Goal: Transaction & Acquisition: Book appointment/travel/reservation

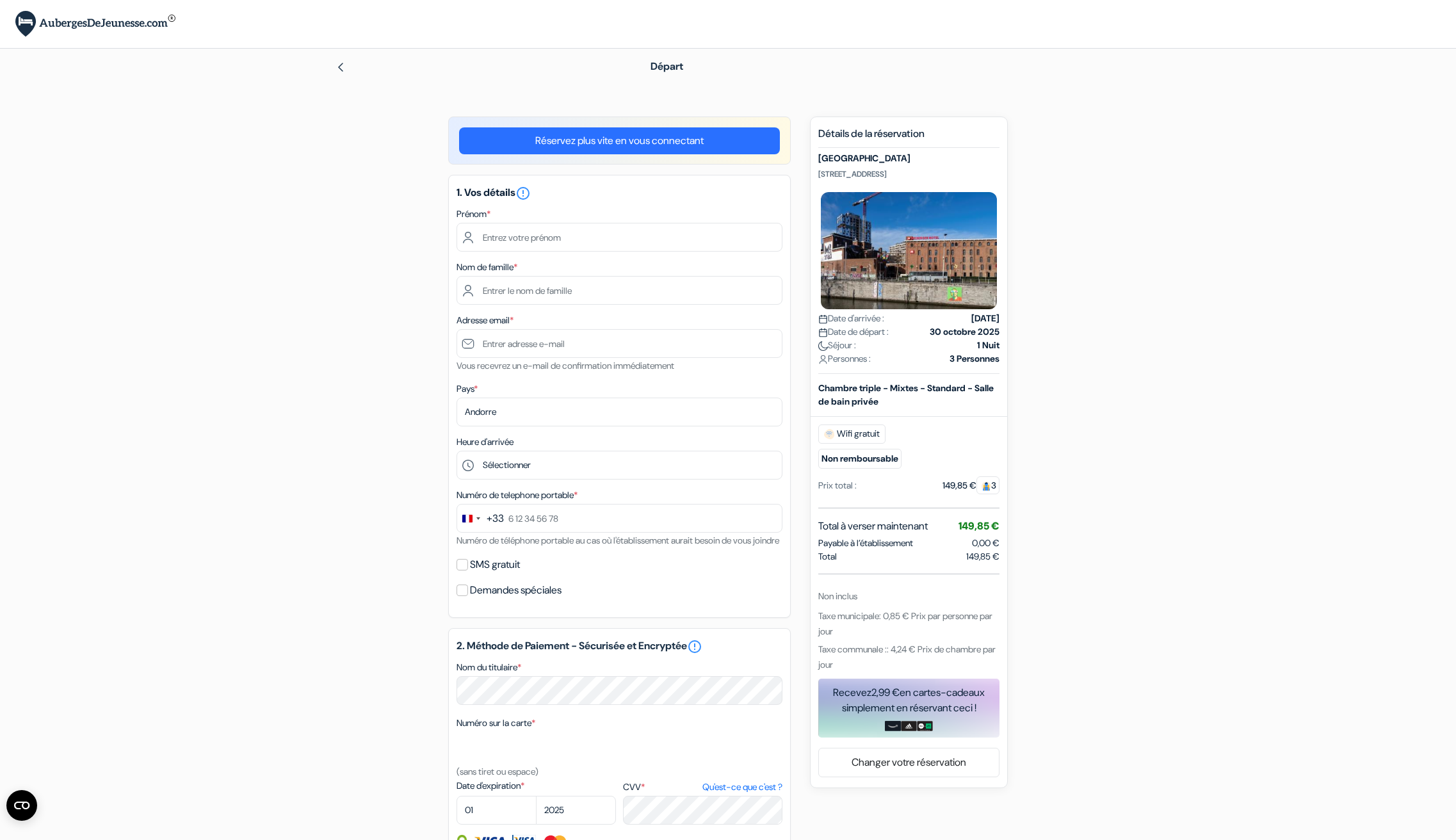
click at [688, 140] on link "Réservez plus vite en vous connectant" at bounding box center [620, 141] width 321 height 27
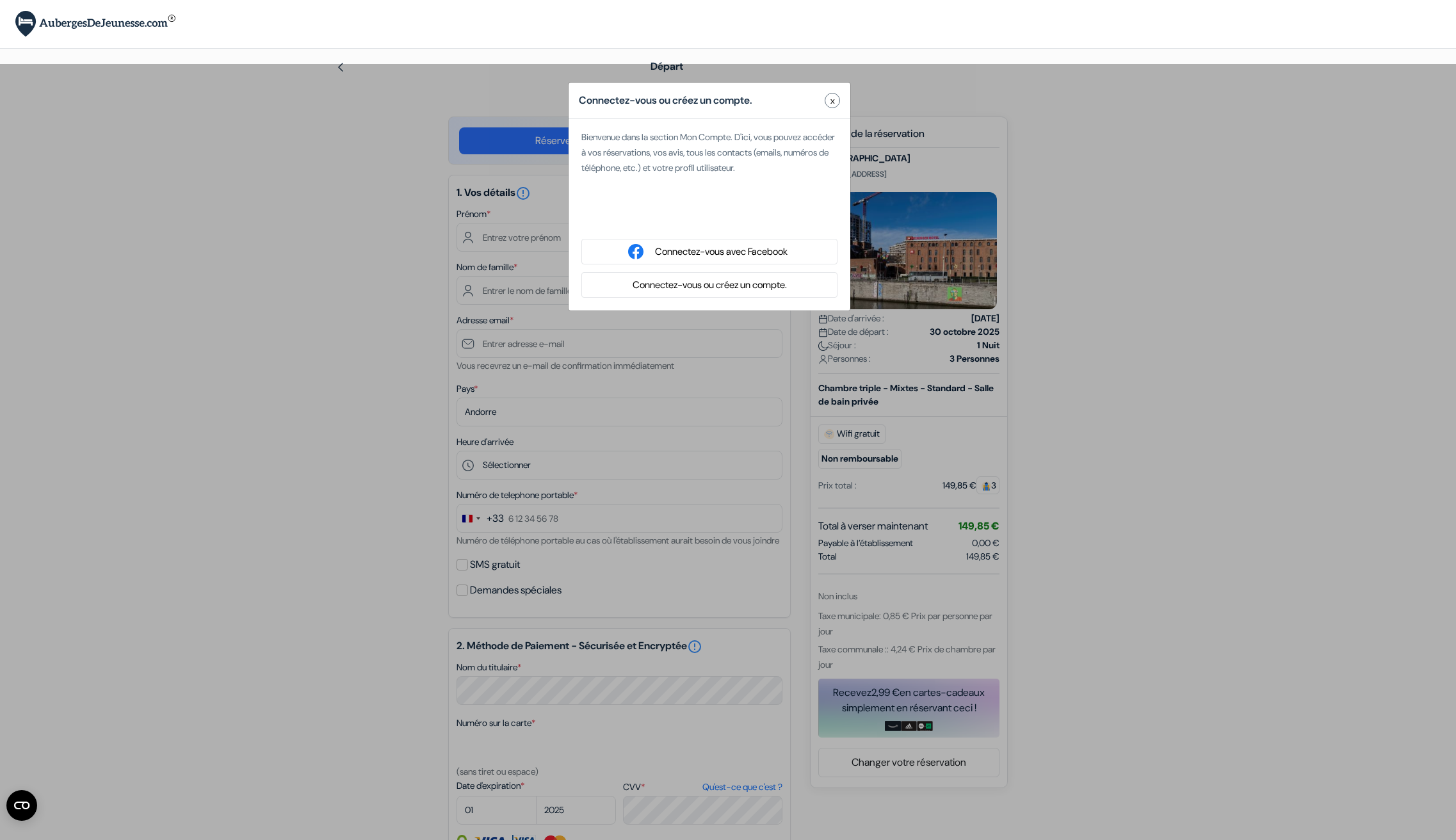
click at [829, 97] on button "x" at bounding box center [833, 100] width 15 height 15
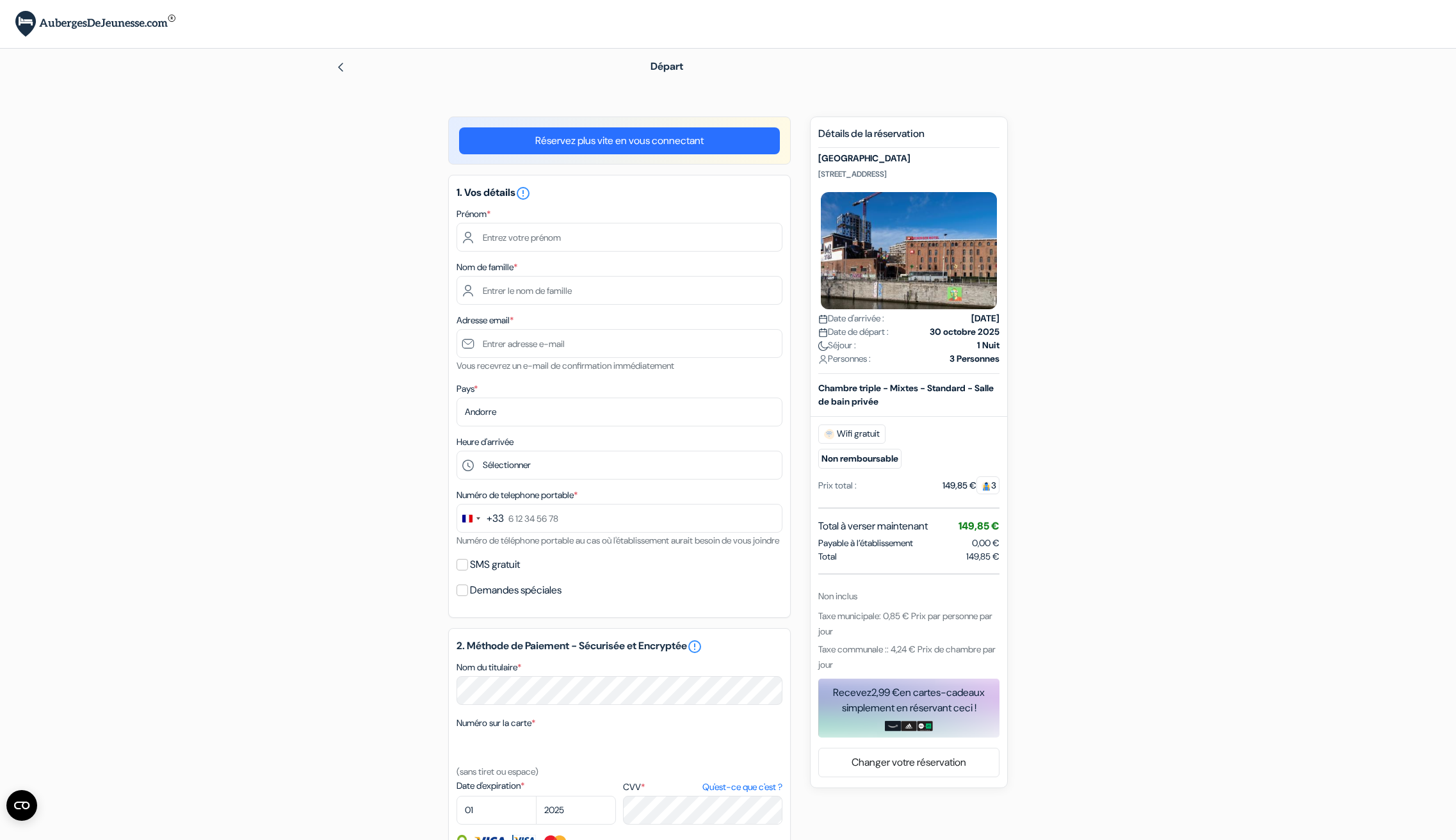
click at [337, 62] on img at bounding box center [340, 67] width 10 height 10
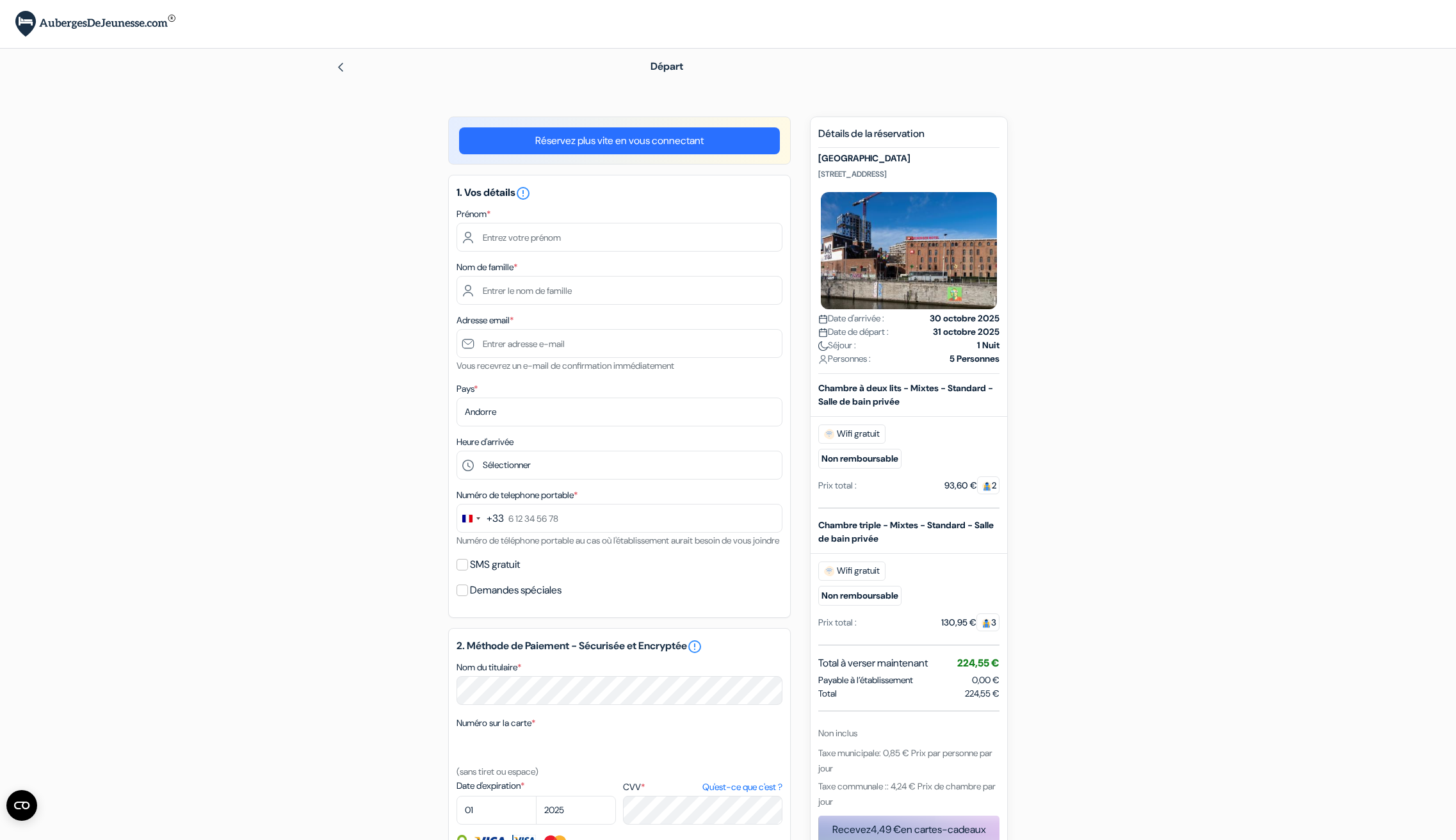
click at [341, 65] on img at bounding box center [340, 67] width 10 height 10
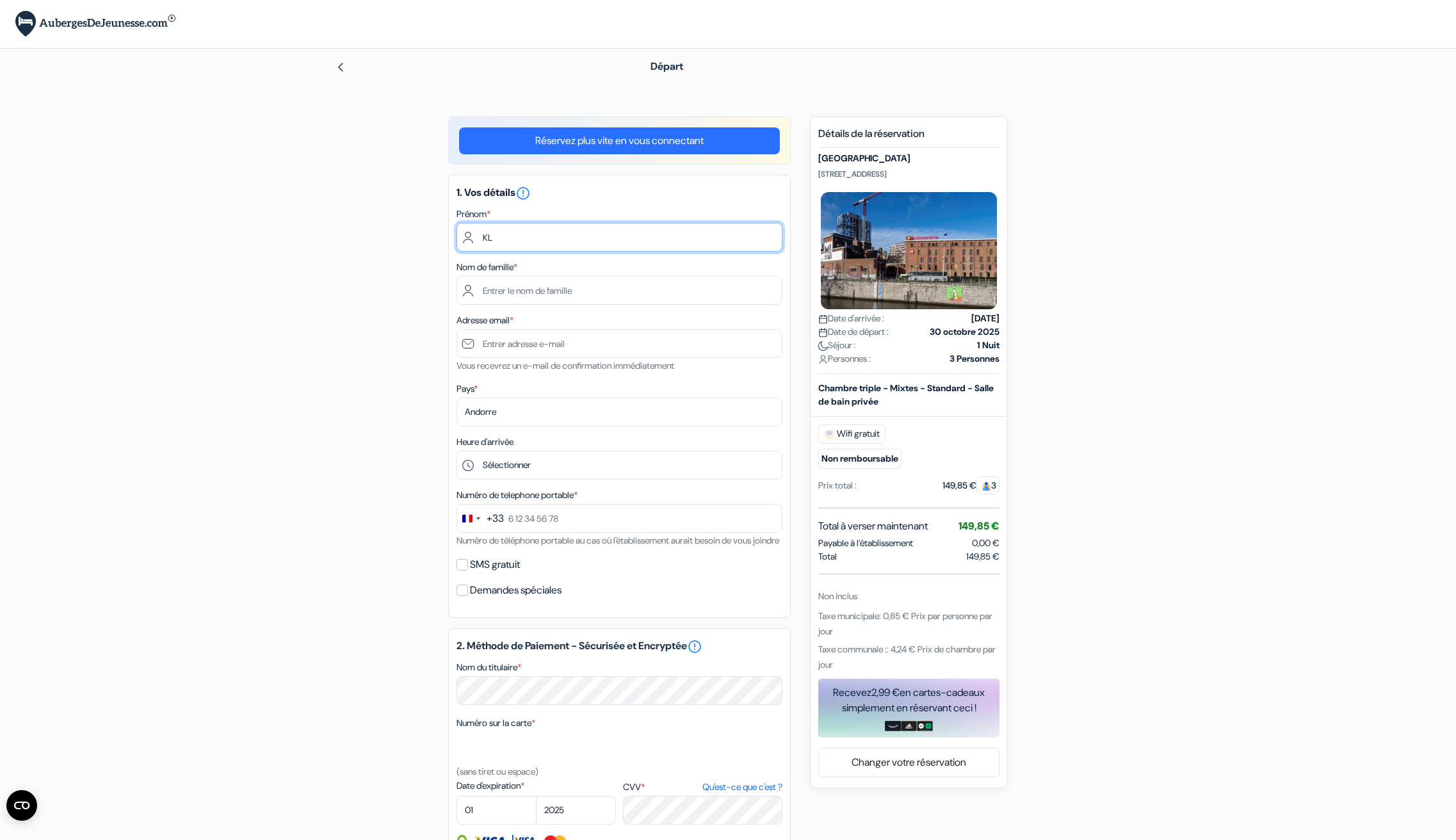
type input "K"
type input "[PERSON_NAME]"
type input "KLEITZ"
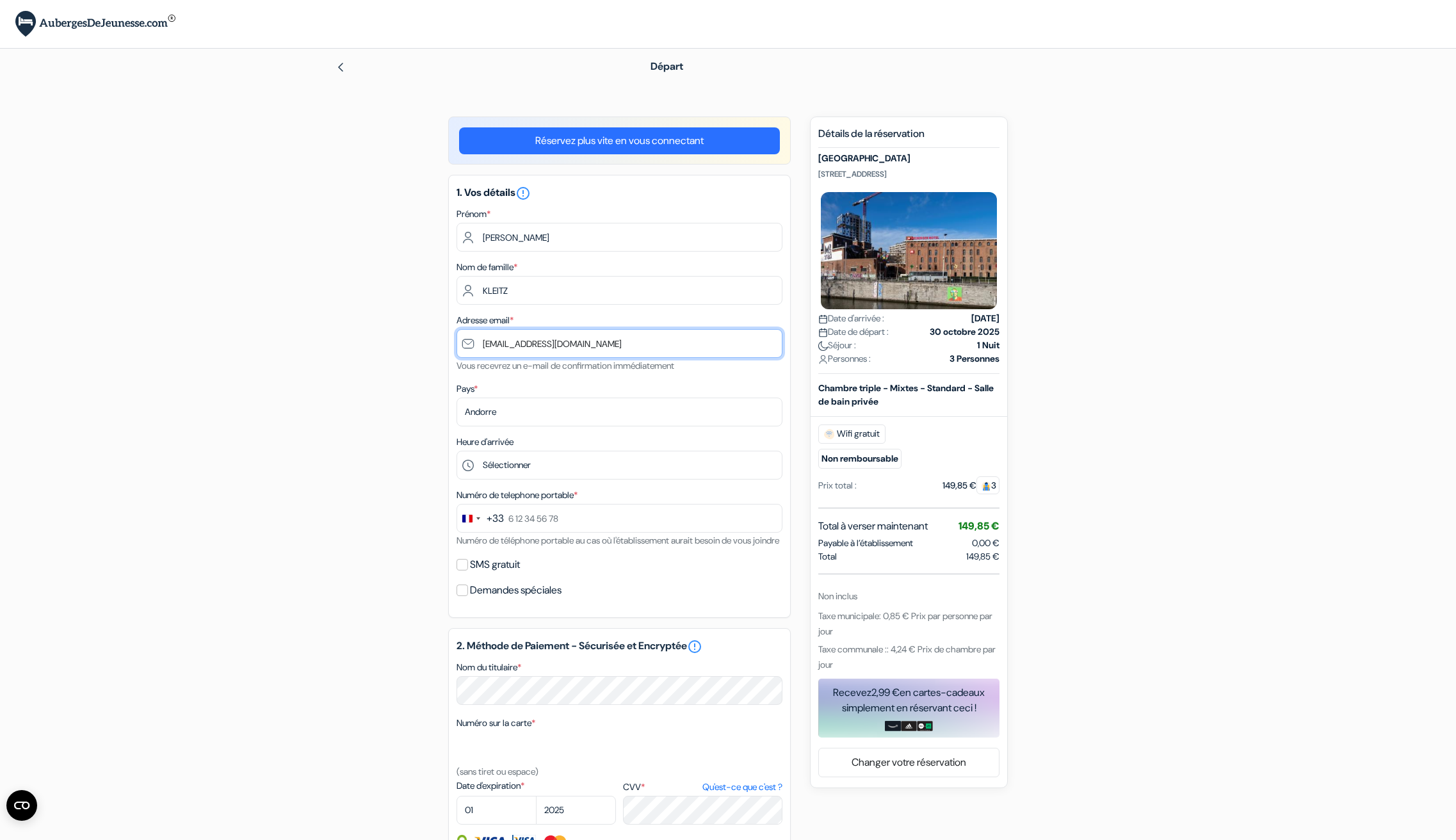
type input "[EMAIL_ADDRESS][DOMAIN_NAME]"
select select "67"
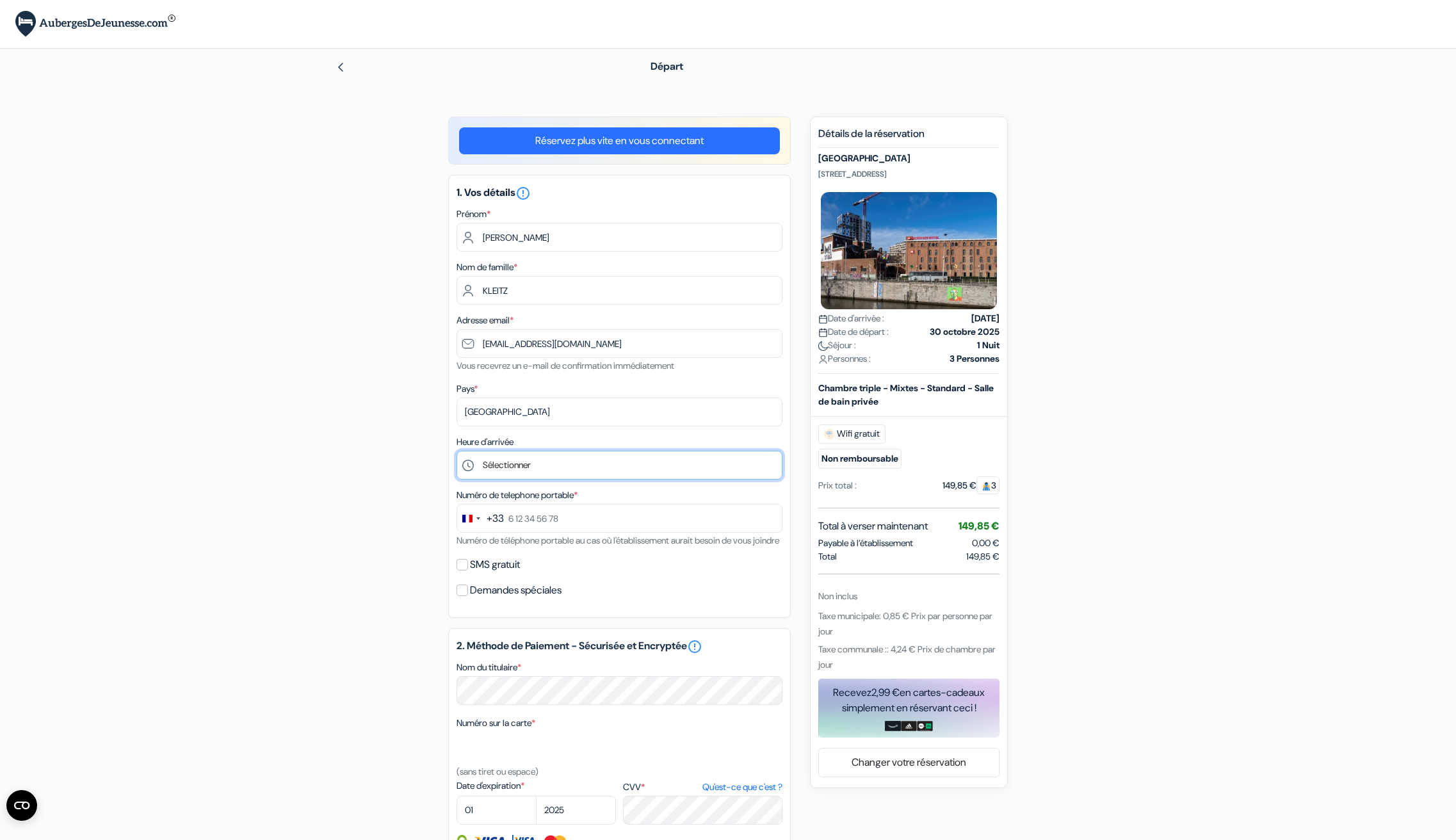
select select "12"
type input "6 51 06 25 61"
click at [465, 571] on input "SMS gratuit" at bounding box center [462, 564] width 11 height 11
checkbox input "true"
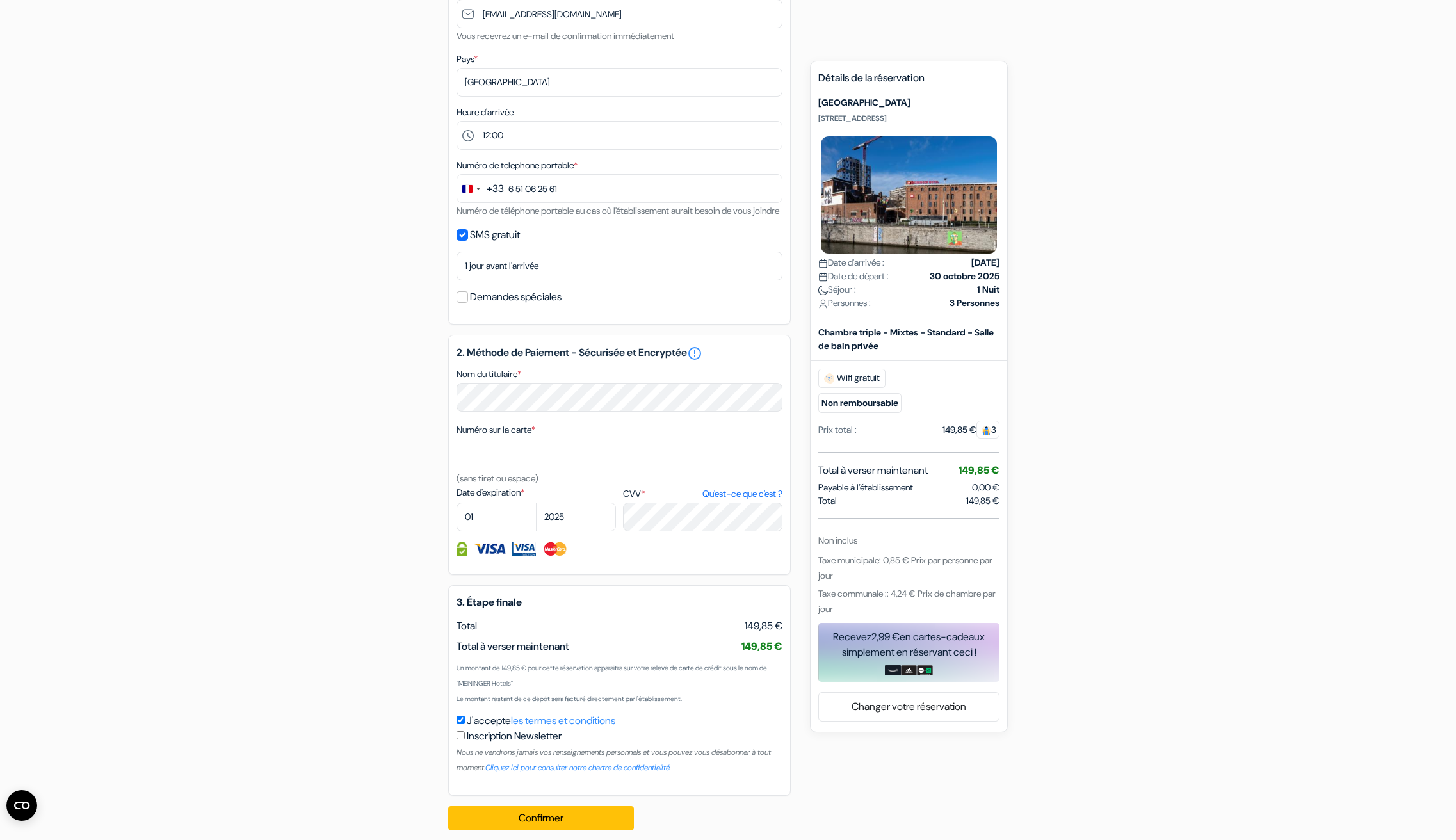
scroll to position [342, 0]
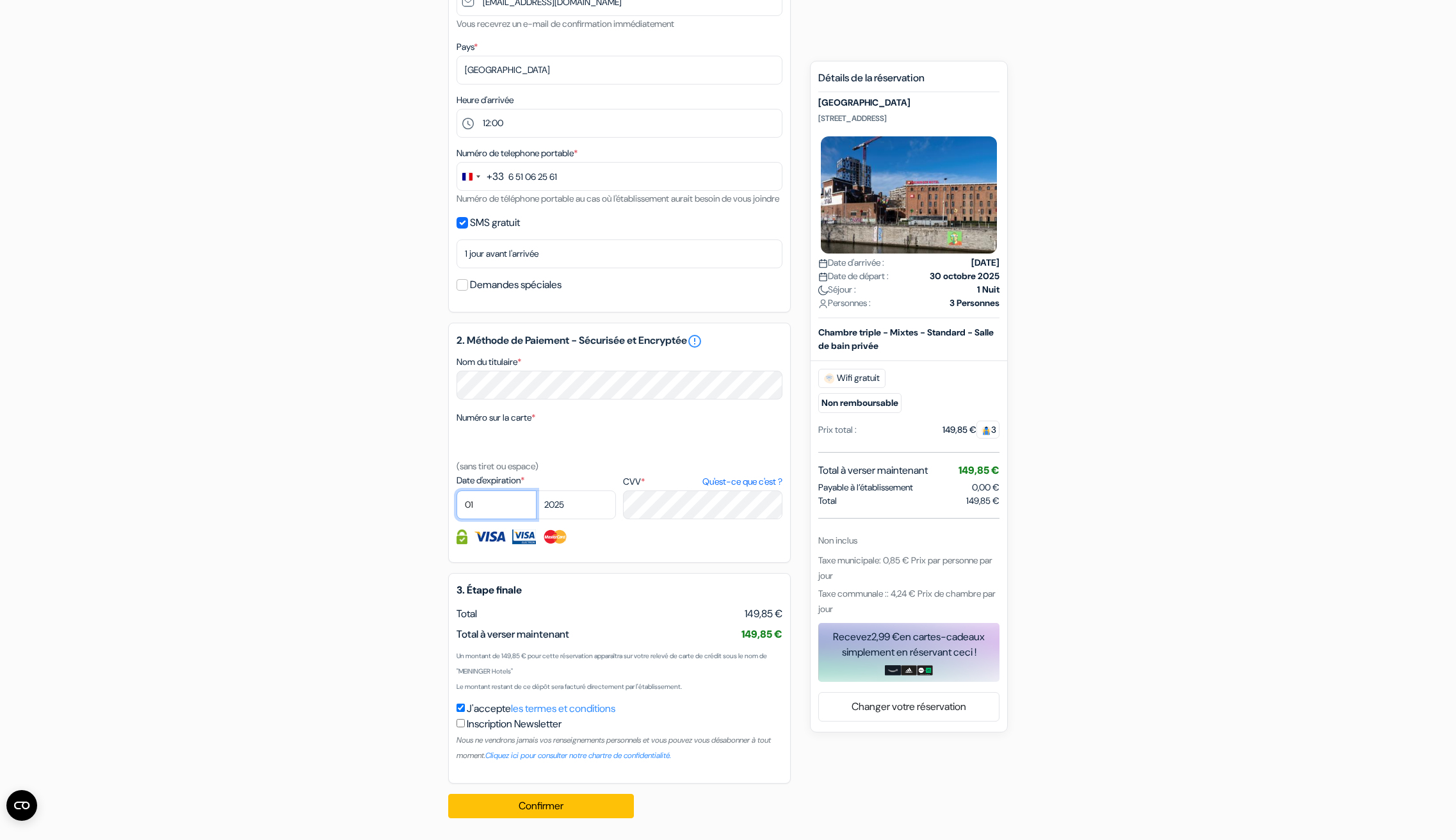
select select "06"
select select "2026"
click at [576, 807] on button "Confirmer Loading..." at bounding box center [541, 805] width 186 height 24
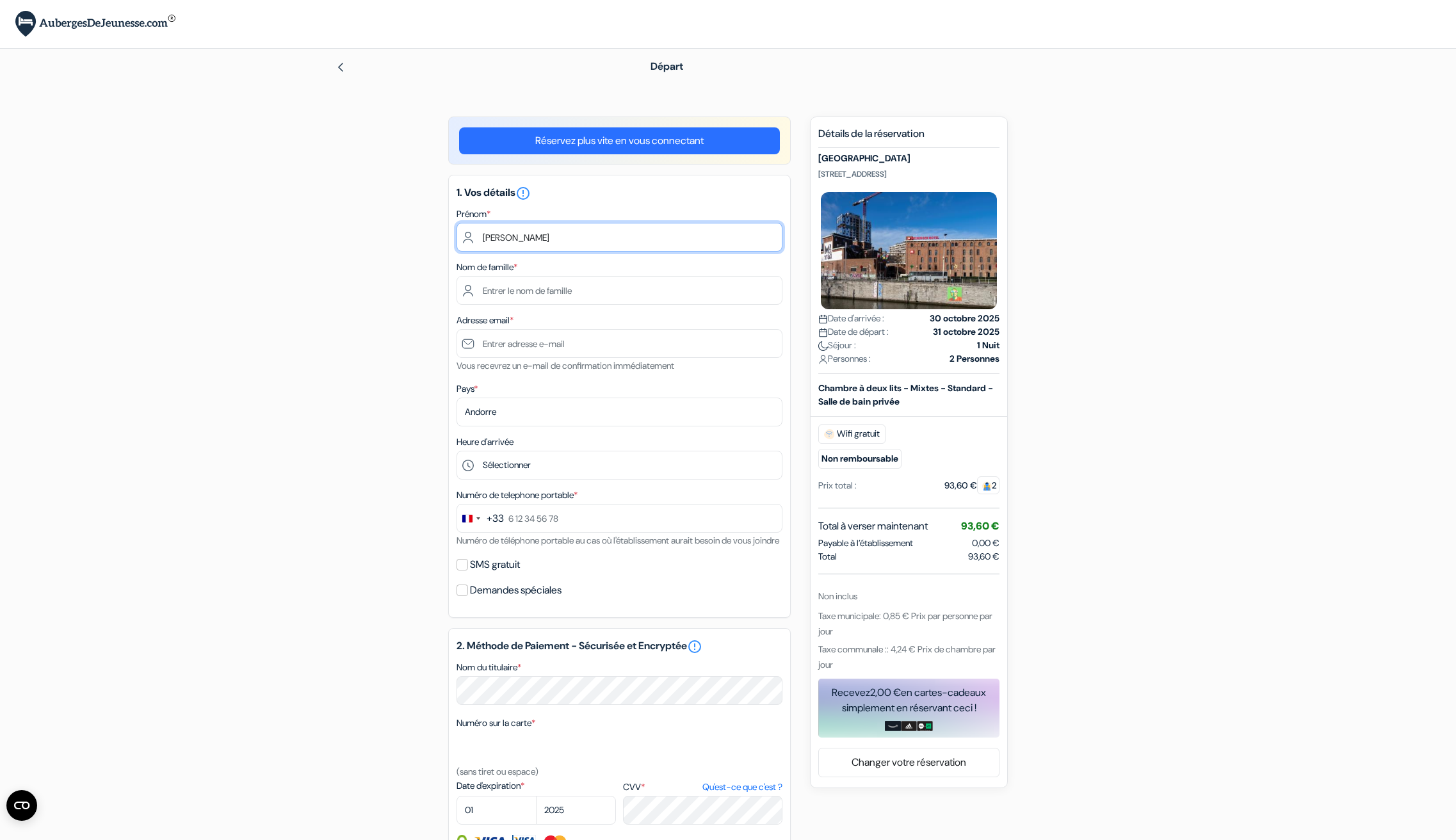
type input "[PERSON_NAME]"
type input "KLEITZ"
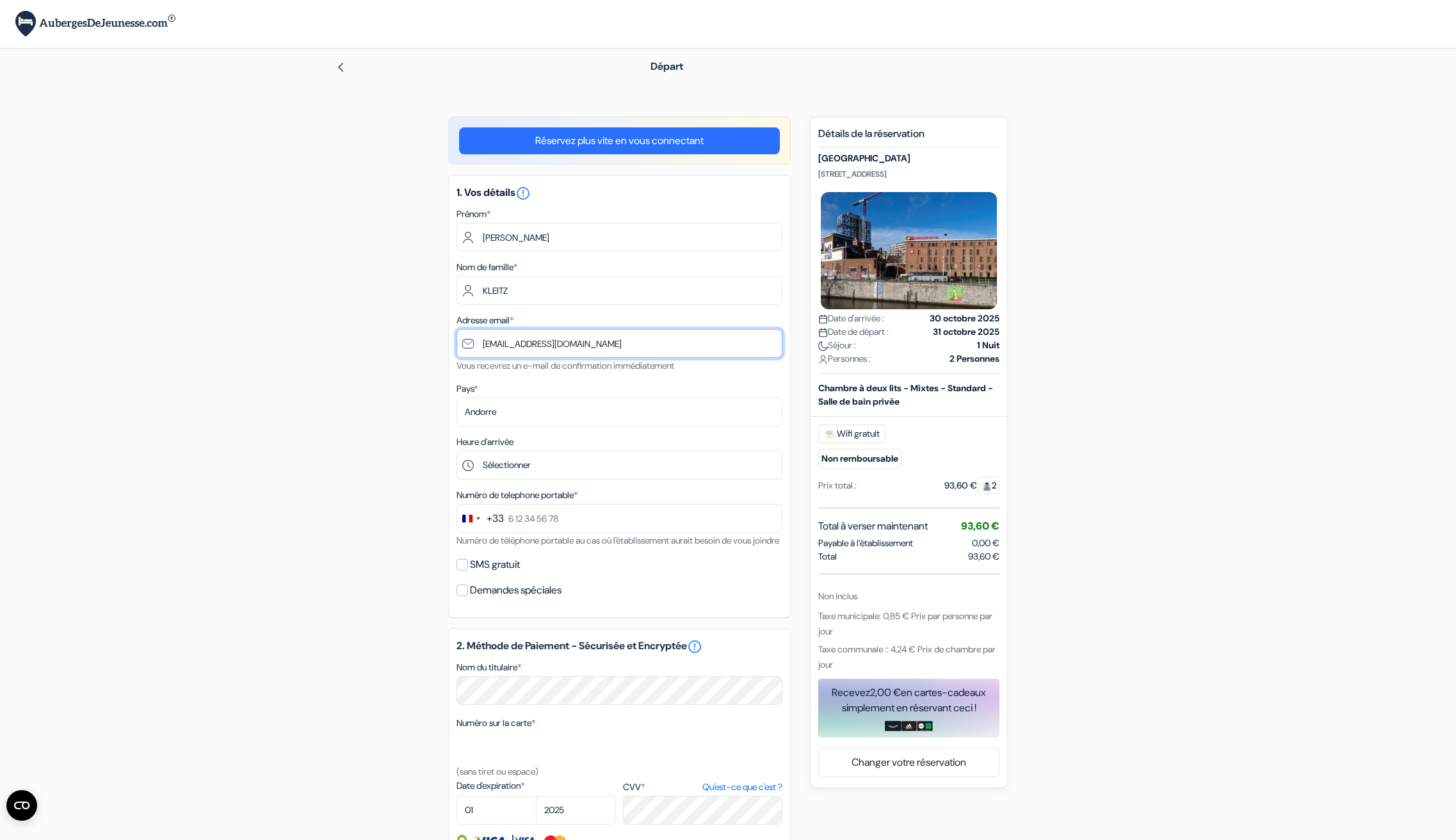
type input "[EMAIL_ADDRESS][DOMAIN_NAME]"
select select "67"
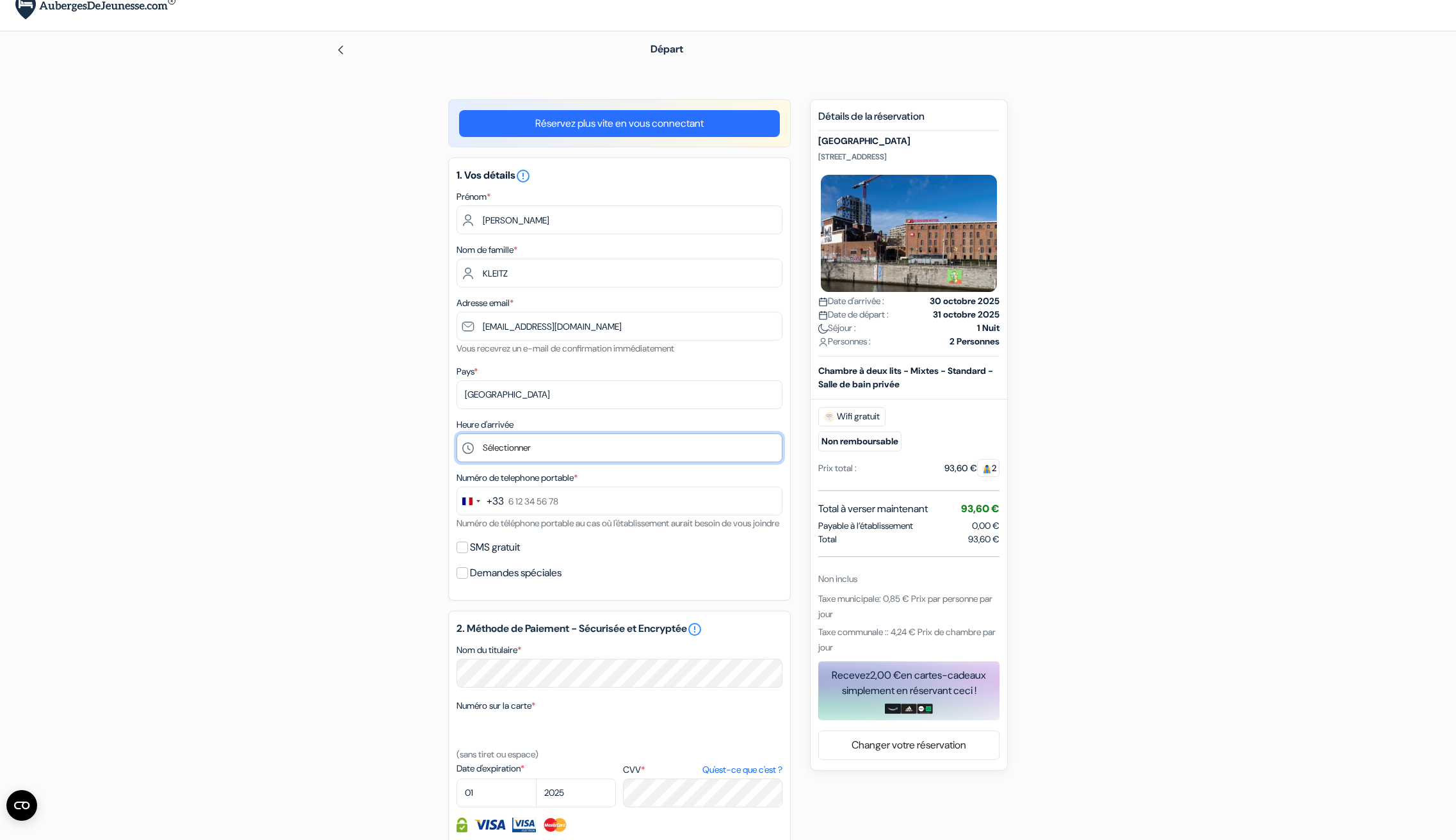
scroll to position [36, 0]
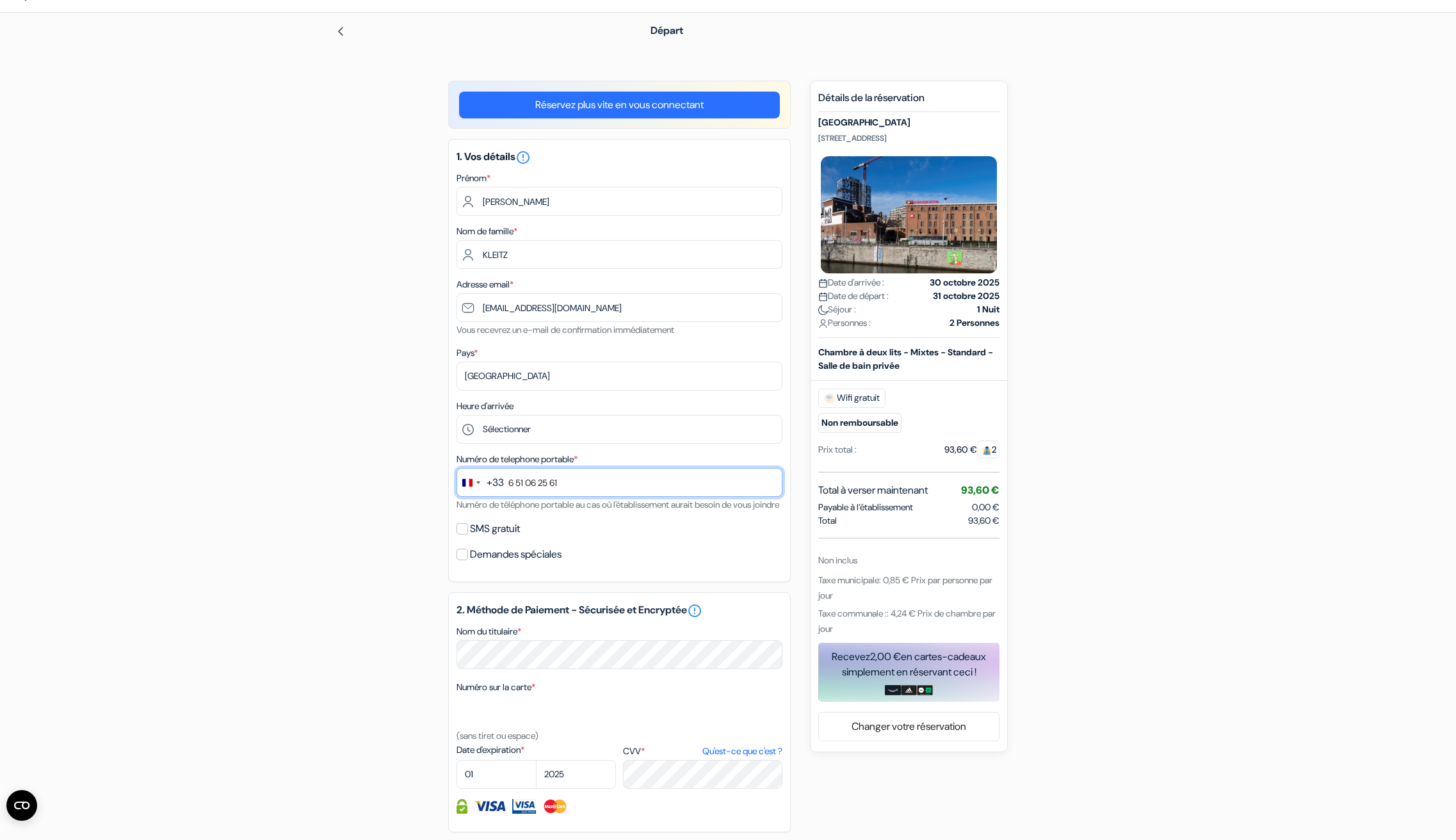
type input "6 51 06 25 61"
click at [464, 534] on input "SMS gratuit" at bounding box center [462, 528] width 11 height 11
checkbox input "true"
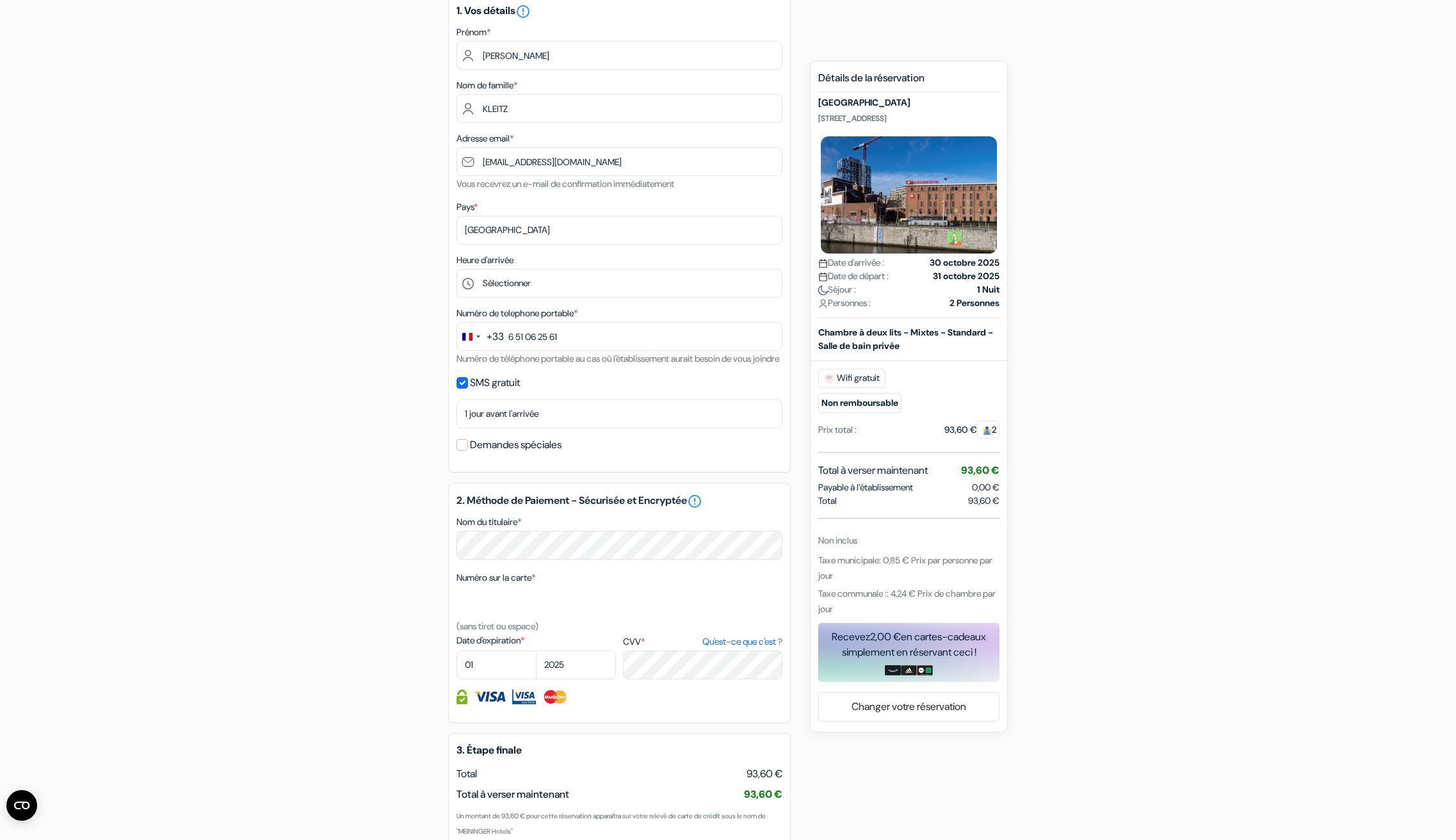
scroll to position [182, 1]
click at [461, 447] on input "Demandes spéciales" at bounding box center [462, 441] width 11 height 11
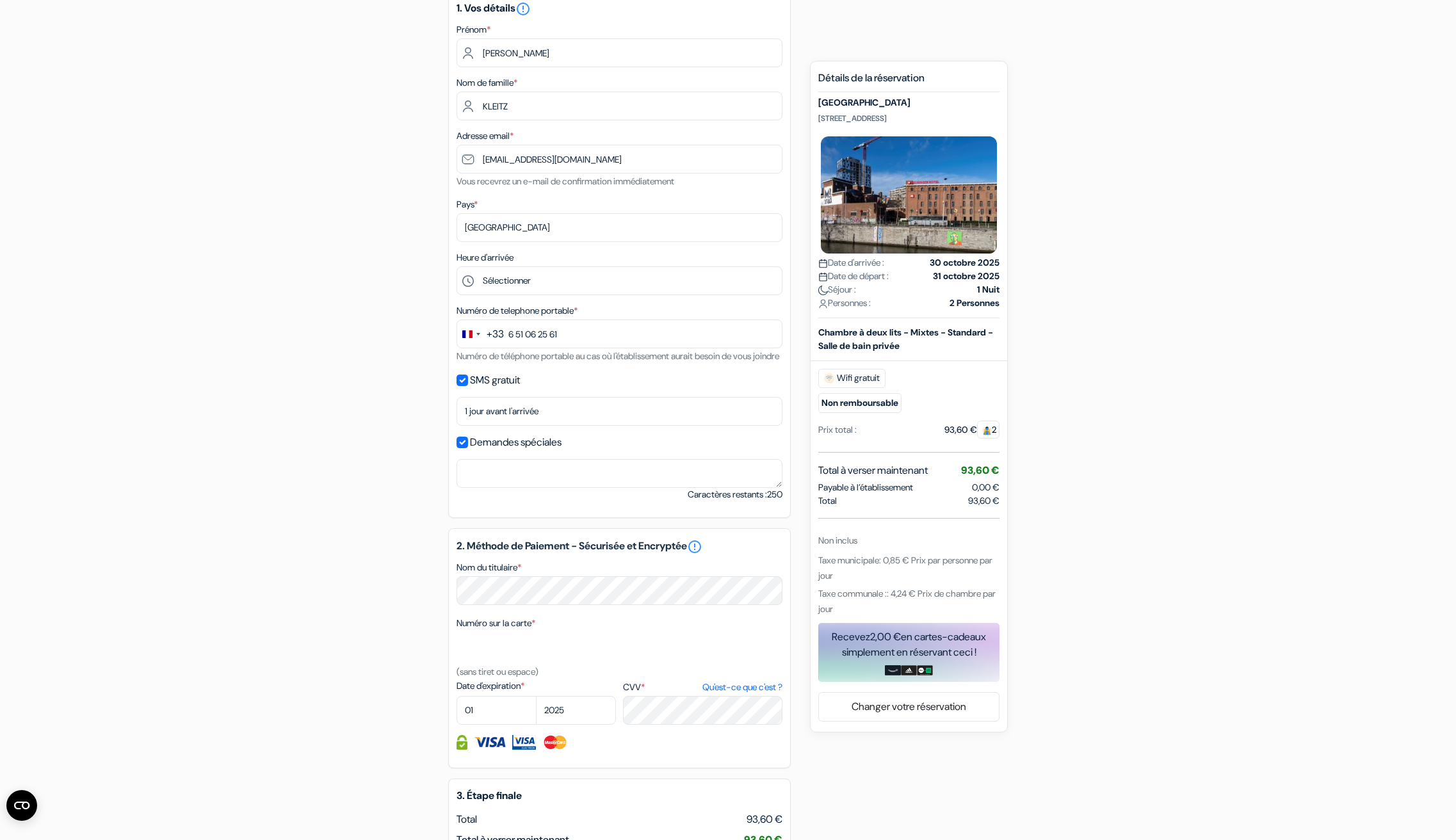
scroll to position [184, 0]
click at [465, 450] on input "Demandes spéciales" at bounding box center [462, 444] width 11 height 11
checkbox input "false"
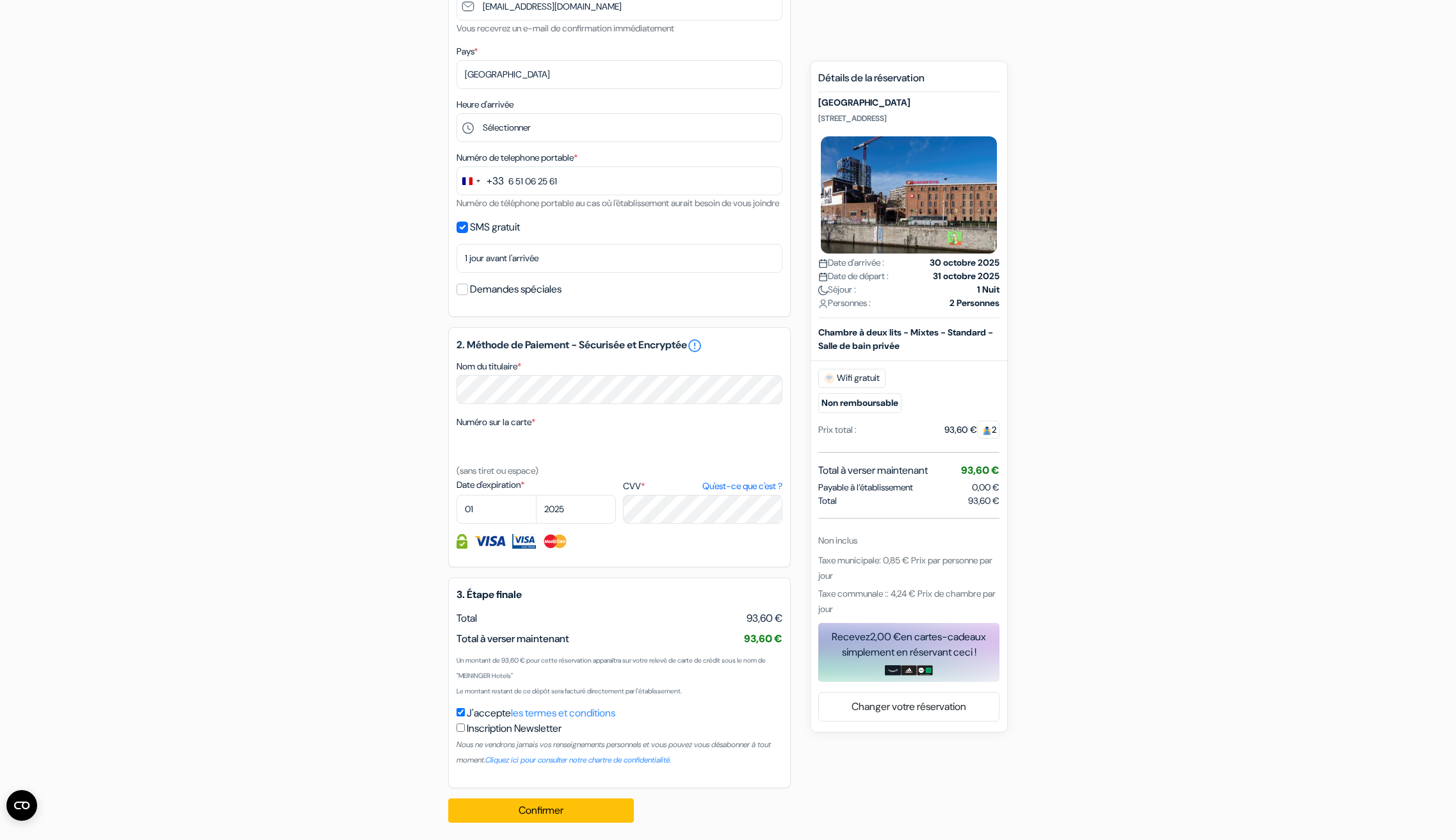
scroll to position [347, 0]
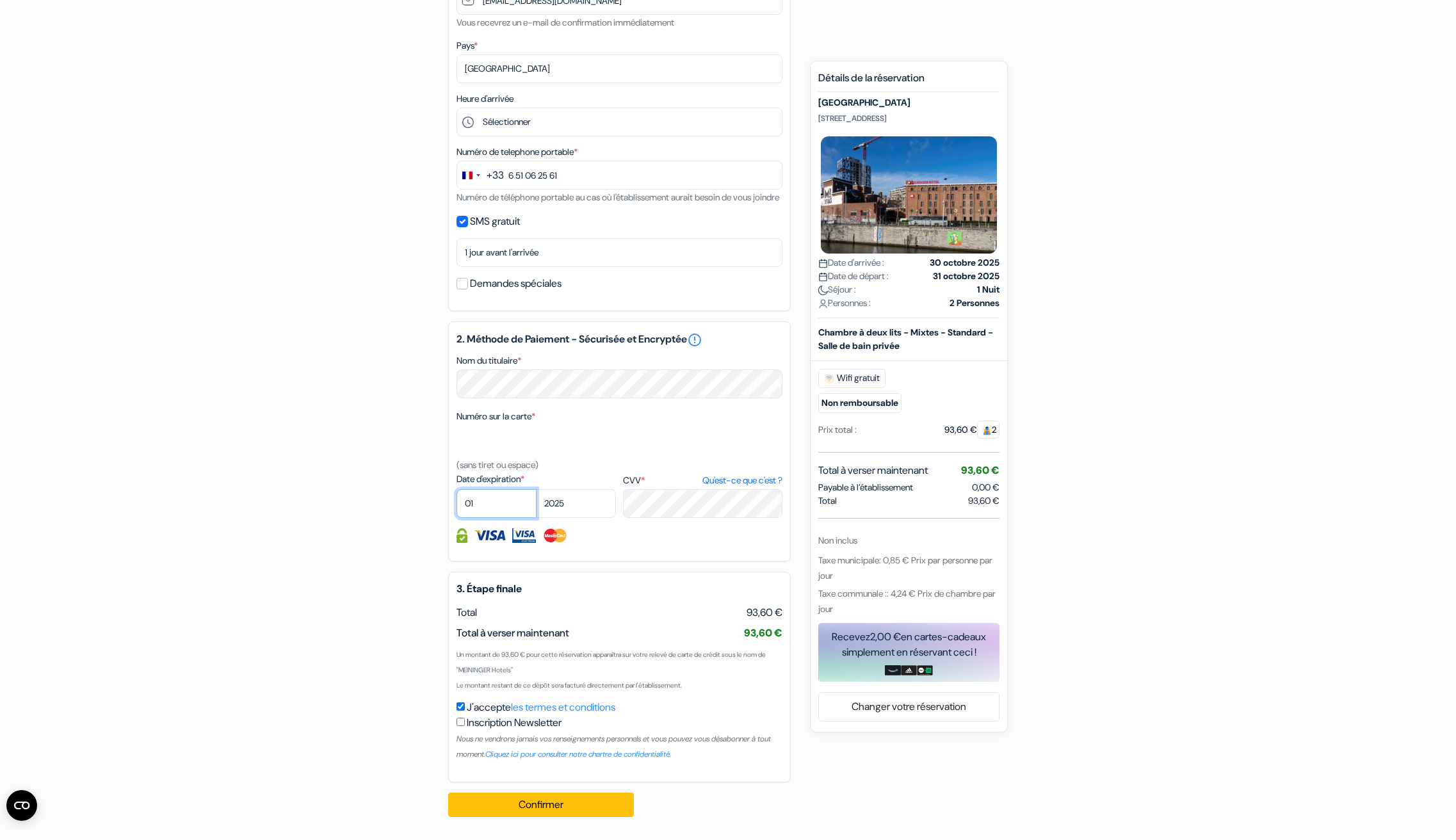
select select "06"
select select "2026"
click at [547, 807] on button "Confirmer Loading..." at bounding box center [541, 805] width 186 height 24
